Goal: Check status: Check status

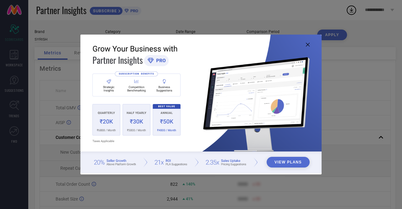
click at [308, 44] on icon at bounding box center [308, 45] width 4 height 4
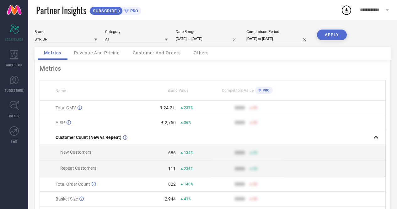
select select "8"
select select "2025"
select select "9"
select select "2025"
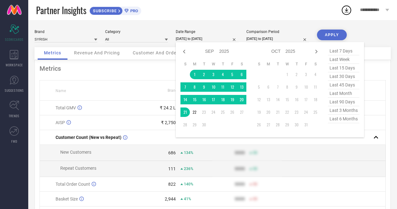
click at [192, 39] on input "[DATE] to [DATE]" at bounding box center [207, 38] width 63 height 7
click at [210, 52] on select "Jan Feb Mar Apr May Jun [DATE] Aug Sep Oct Nov Dec" at bounding box center [212, 51] width 14 height 9
select select "3"
select select "2025"
select select "4"
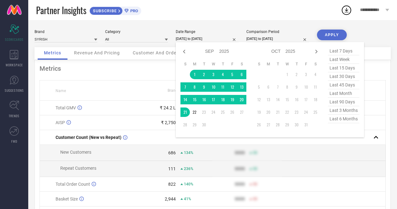
select select "2025"
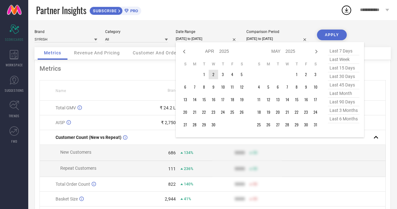
click at [225, 53] on select "2015 2016 2017 2018 2019 2020 2021 2022 2023 2024 2025 2026 2027 2028 2029 2030…" at bounding box center [225, 51] width 10 height 9
select select "3"
select select "2024"
select select "4"
select select "2024"
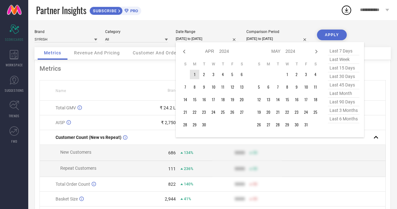
type input "After [DATE]"
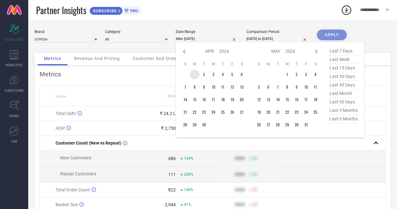
click at [193, 76] on td "1" at bounding box center [194, 74] width 9 height 9
click at [225, 51] on select "2014 2015 2016 2017 2018 2019 2020 2021 2022 2023 2024 2025 2026 2027 2028 2029…" at bounding box center [225, 51] width 10 height 9
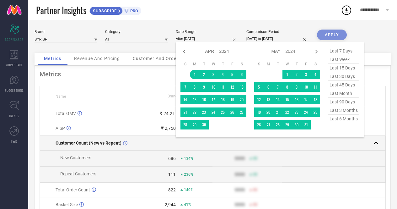
select select "3"
select select "2025"
select select "4"
select select "2025"
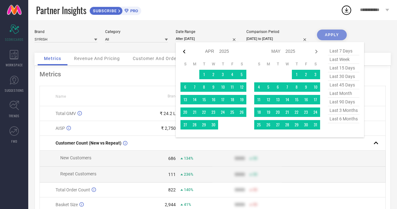
click at [185, 53] on icon at bounding box center [184, 52] width 2 height 4
select select "2"
select select "2025"
select select "3"
select select "2025"
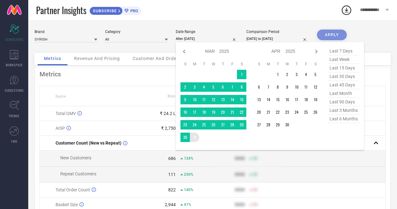
type input "[DATE] to [DATE]"
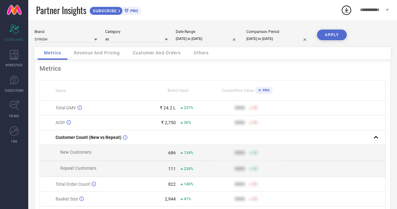
click at [338, 33] on button "APPLY" at bounding box center [332, 35] width 30 height 11
select select "3"
select select "2024"
select select "4"
select select "2024"
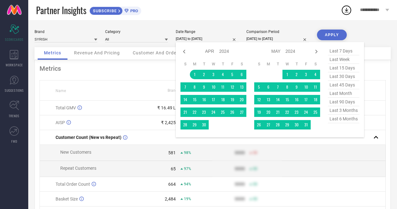
click at [199, 39] on input "[DATE] to [DATE]" at bounding box center [207, 38] width 63 height 7
click at [316, 52] on icon at bounding box center [317, 52] width 8 height 8
select select "4"
select select "2024"
select select "5"
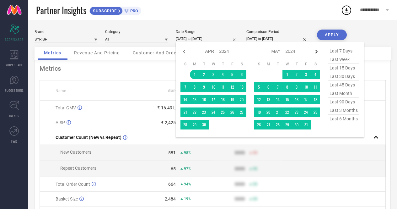
select select "2024"
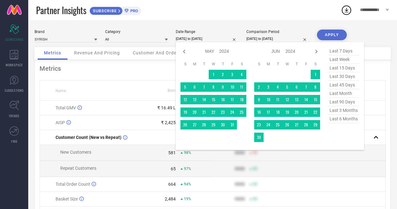
click at [316, 52] on icon at bounding box center [317, 52] width 8 height 8
select select "5"
select select "2024"
select select "6"
select select "2024"
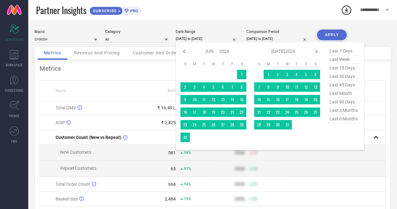
click at [222, 49] on select "2014 2015 2016 2017 2018 2019 2020 2021 2022 2023 2024 2025 2026 2027 2028 2029…" at bounding box center [225, 51] width 10 height 9
select select "5"
select select "2025"
select select "6"
select select "2025"
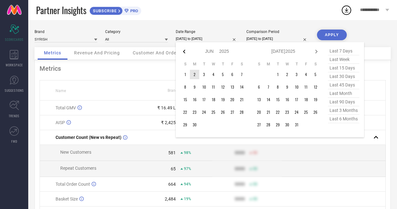
click at [184, 52] on icon at bounding box center [184, 52] width 2 height 4
select select "4"
select select "2025"
select select "5"
select select "2025"
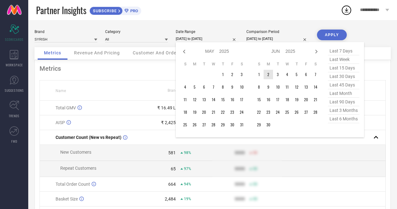
click at [184, 52] on icon at bounding box center [184, 52] width 2 height 4
select select "3"
select select "2025"
select select "4"
select select "2025"
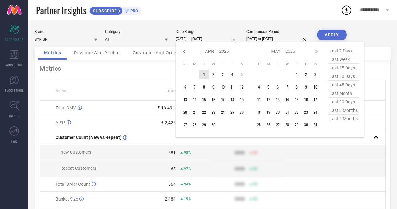
type input "After [DATE]"
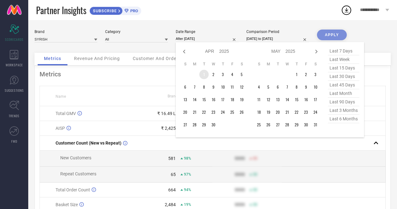
click at [203, 76] on td "1" at bounding box center [203, 74] width 9 height 9
click at [315, 52] on icon at bounding box center [317, 52] width 8 height 8
select select "4"
select select "2025"
select select "5"
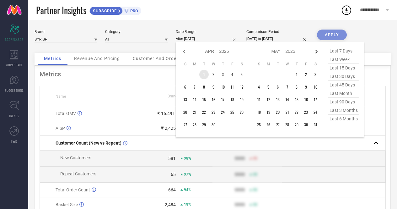
select select "2025"
click at [315, 52] on icon at bounding box center [317, 52] width 8 height 8
select select "5"
select select "2025"
select select "6"
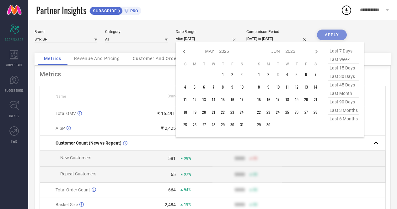
select select "2025"
click at [315, 52] on icon at bounding box center [317, 52] width 8 height 8
select select "6"
select select "2025"
select select "7"
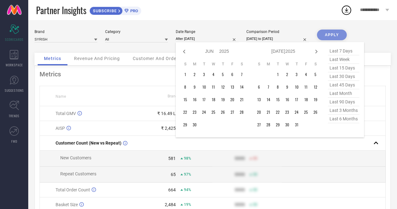
select select "2025"
click at [315, 52] on icon at bounding box center [317, 52] width 8 height 8
select select "7"
select select "2025"
select select "8"
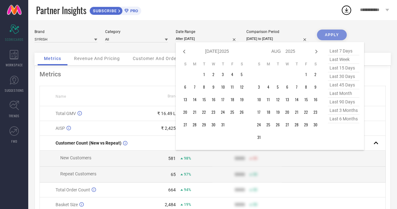
select select "2025"
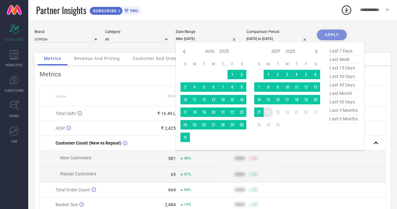
type input "[DATE] to [DATE]"
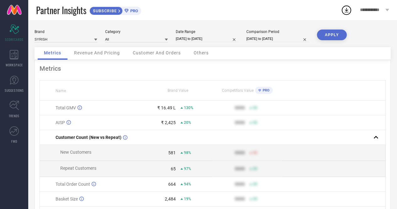
click at [332, 34] on button "APPLY" at bounding box center [332, 35] width 30 height 11
select select "3"
select select "2025"
select select "4"
select select "2025"
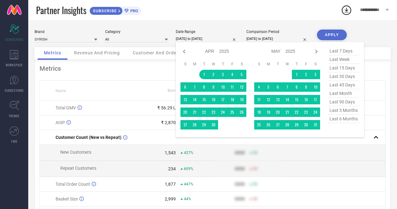
click at [204, 38] on input "[DATE] to [DATE]" at bounding box center [207, 38] width 63 height 7
click at [225, 52] on select "2015 2016 2017 2018 2019 2020 2021 2022 2023 2024 2025 2026 2027 2028 2029 2030…" at bounding box center [225, 51] width 10 height 9
select select "3"
select select "2024"
select select "4"
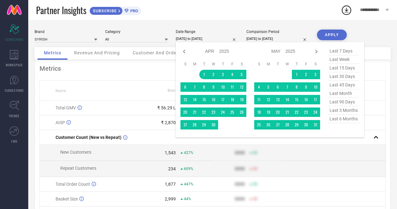
select select "2024"
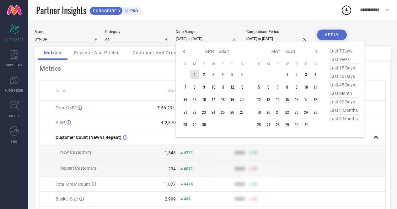
type input "After [DATE]"
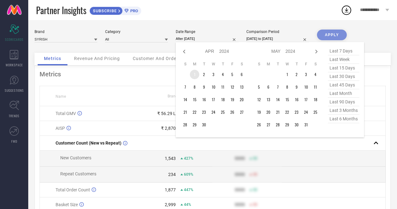
click at [195, 74] on td "1" at bounding box center [194, 74] width 9 height 9
click at [215, 53] on select "Jan Feb Mar Apr May Jun [DATE] Aug Sep Oct Nov Dec" at bounding box center [212, 51] width 14 height 9
click at [223, 52] on select "2014 2015 2016 2017 2018 2019 2020 2021 2022 2023 2024 2025 2026 2027 2028 2029…" at bounding box center [225, 51] width 10 height 9
select select "3"
select select "2023"
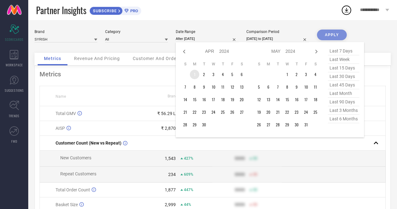
select select "4"
select select "2023"
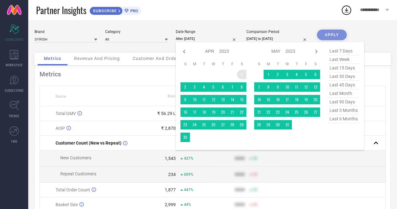
type input "[DATE] to [DATE]"
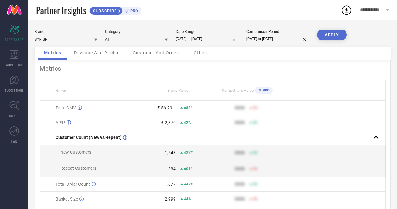
select select "3"
select select "2023"
select select "4"
select select "2023"
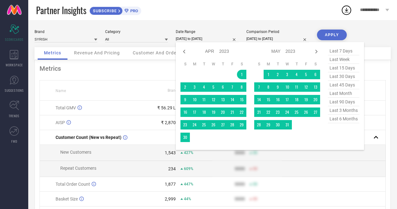
click at [209, 37] on input "[DATE] to [DATE]" at bounding box center [207, 38] width 63 height 7
type input "After [DATE]"
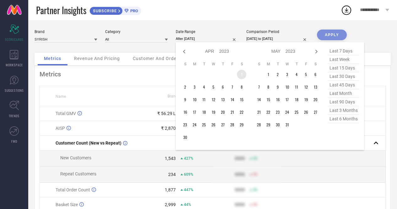
click at [241, 72] on td "1" at bounding box center [241, 74] width 9 height 9
click at [224, 52] on select "2013 2014 2015 2016 2017 2018 2019 2020 2021 2022 2023 2024 2025 2026 2027 2028…" at bounding box center [225, 51] width 10 height 9
select select "3"
select select "2024"
select select "4"
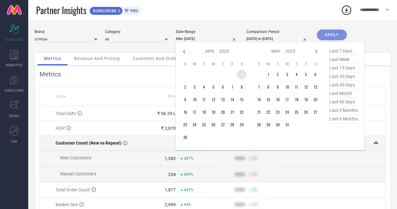
select select "2024"
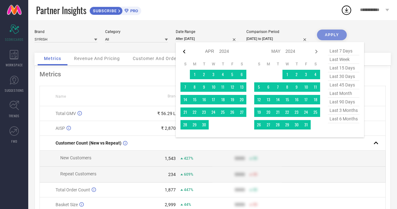
click at [184, 52] on icon at bounding box center [184, 52] width 2 height 4
select select "2"
select select "2024"
select select "3"
select select "2024"
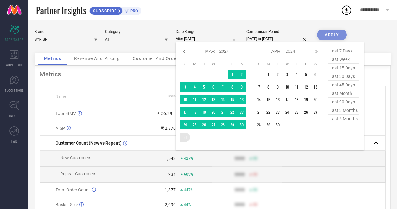
type input "[DATE] to [DATE]"
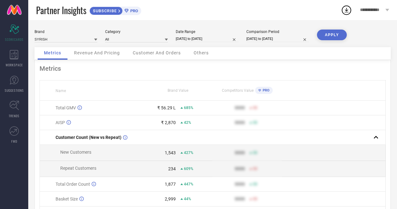
click at [326, 38] on button "APPLY" at bounding box center [332, 35] width 30 height 11
